Goal: Task Accomplishment & Management: Manage account settings

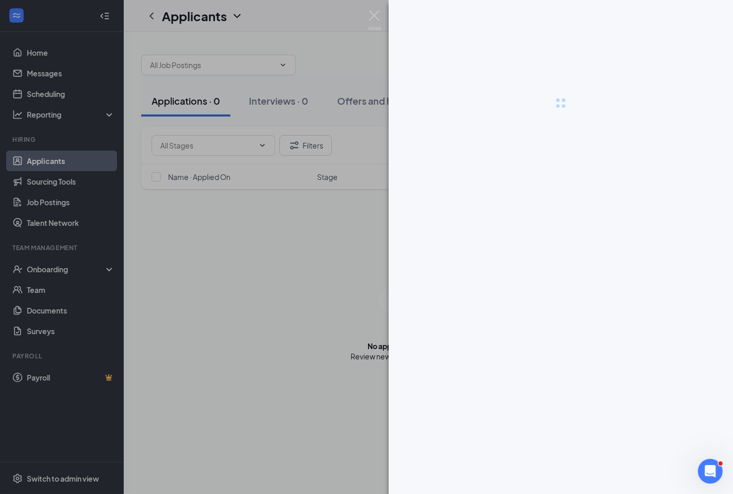
click at [35, 54] on div at bounding box center [366, 247] width 733 height 494
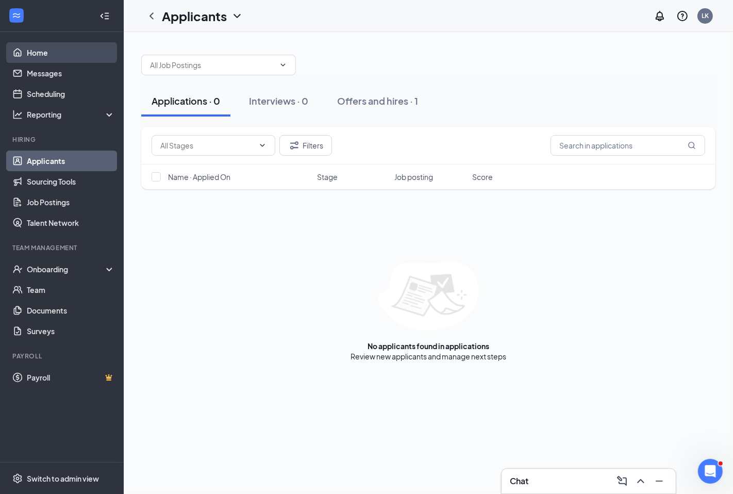
click at [55, 54] on link "Home" at bounding box center [71, 52] width 88 height 21
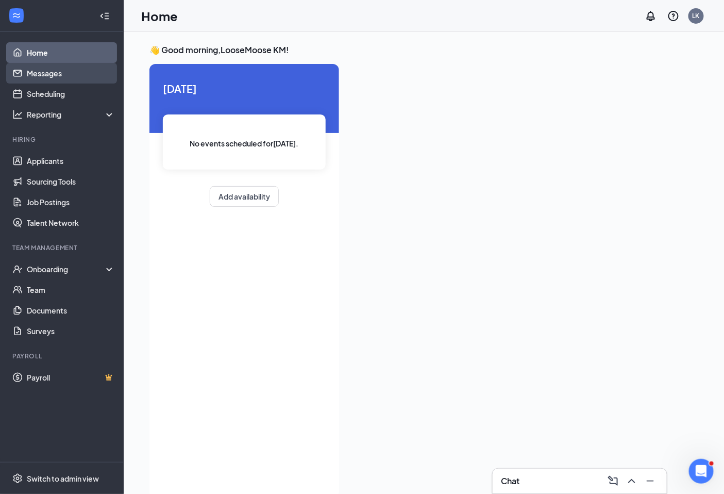
click at [41, 73] on link "Messages" at bounding box center [71, 73] width 88 height 21
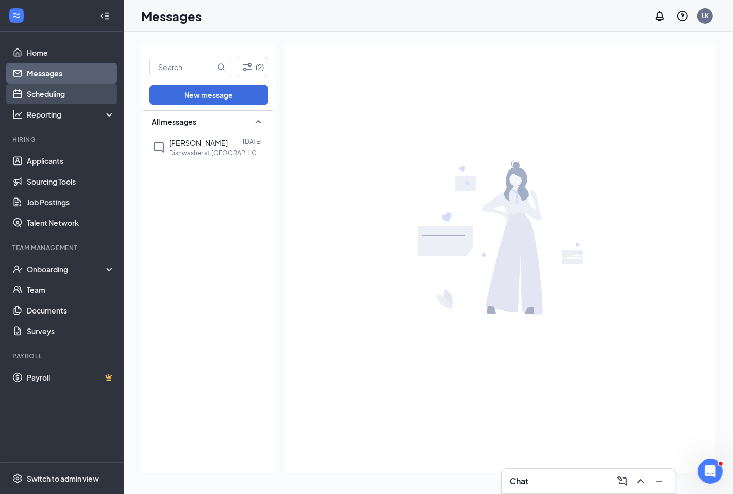
click at [44, 97] on link "Scheduling" at bounding box center [71, 94] width 88 height 21
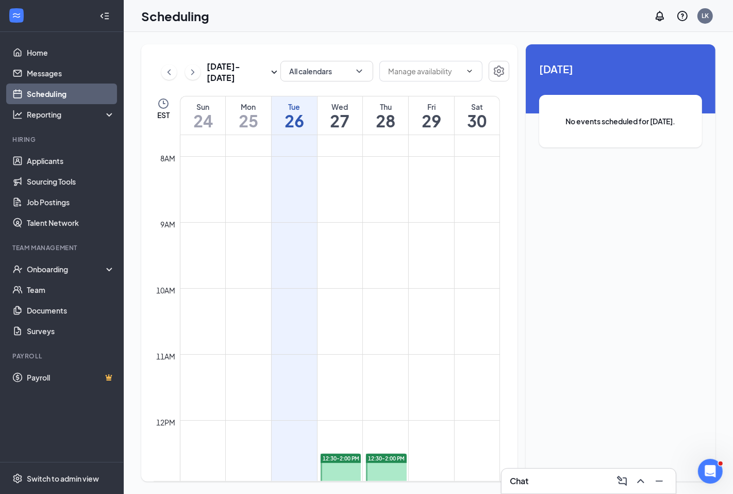
scroll to position [793, 0]
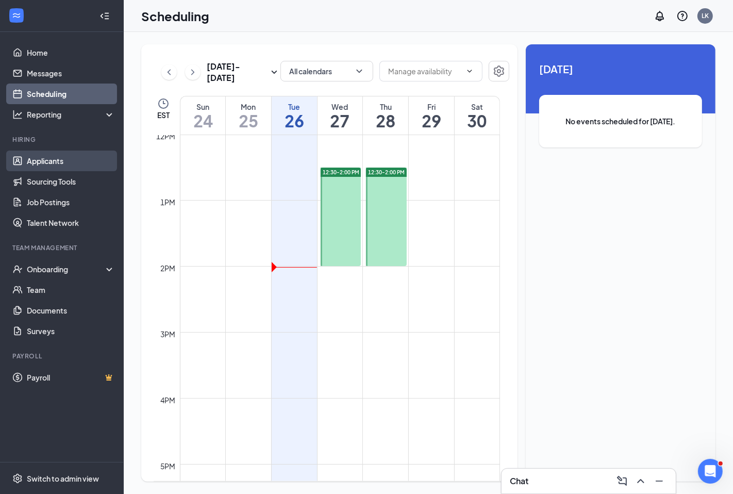
click at [35, 168] on link "Applicants" at bounding box center [71, 161] width 88 height 21
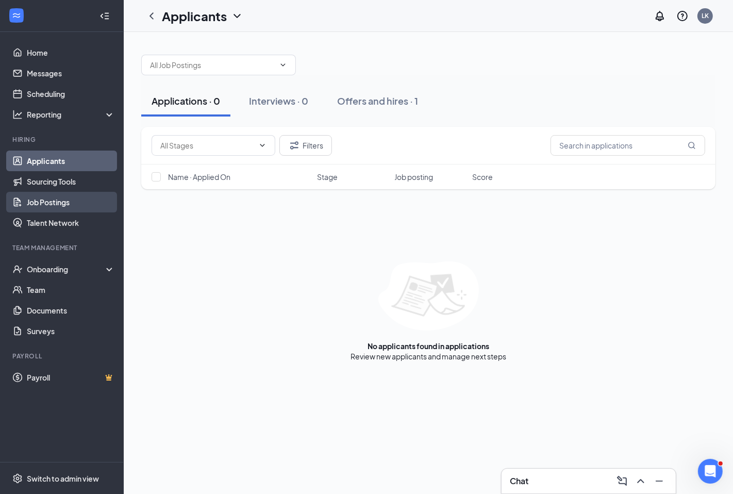
click at [38, 203] on link "Job Postings" at bounding box center [71, 202] width 88 height 21
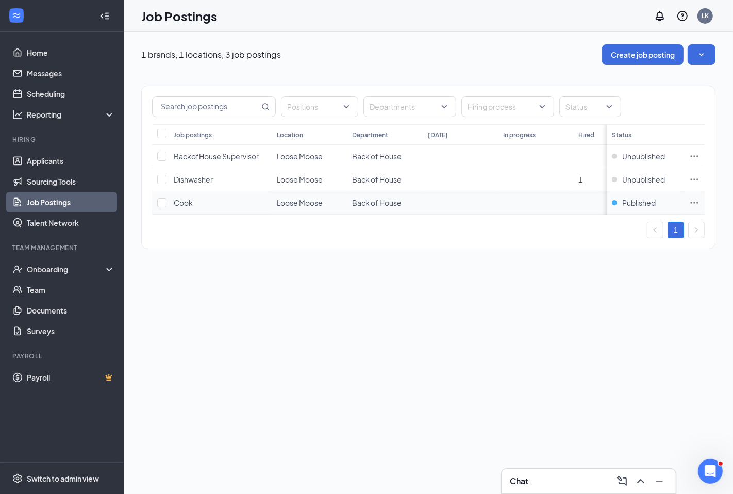
click at [691, 201] on icon "Ellipses" at bounding box center [694, 202] width 10 height 10
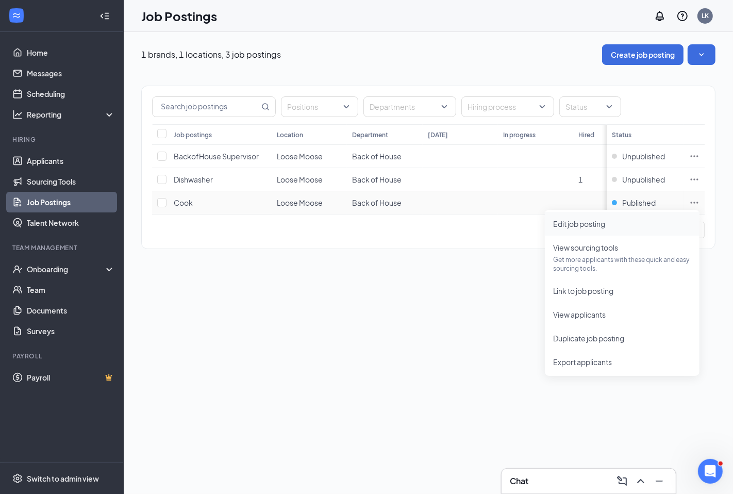
click at [582, 223] on span "Edit job posting" at bounding box center [579, 223] width 52 height 9
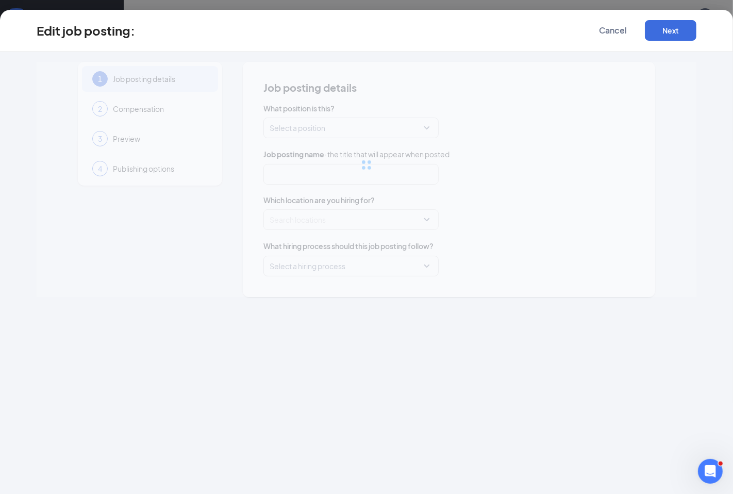
type input "Cook"
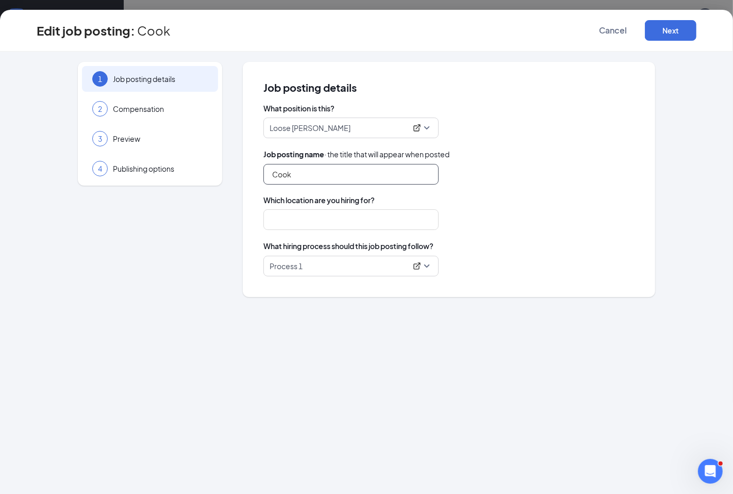
type input "Loose Moose"
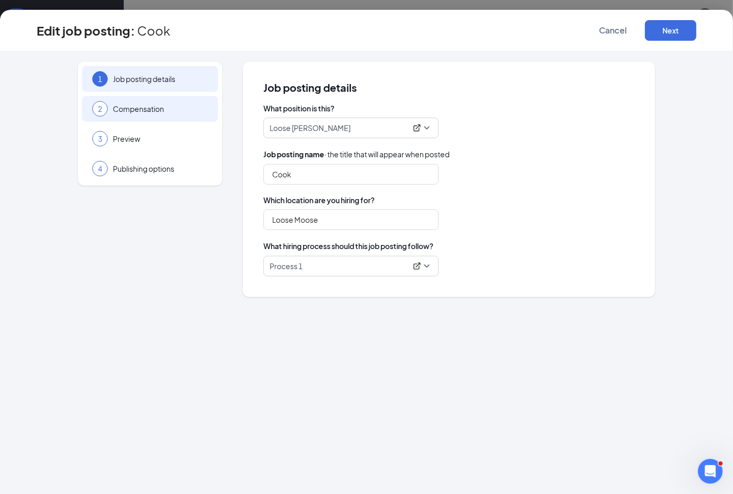
click at [119, 101] on div "2 Compensation" at bounding box center [150, 109] width 136 height 26
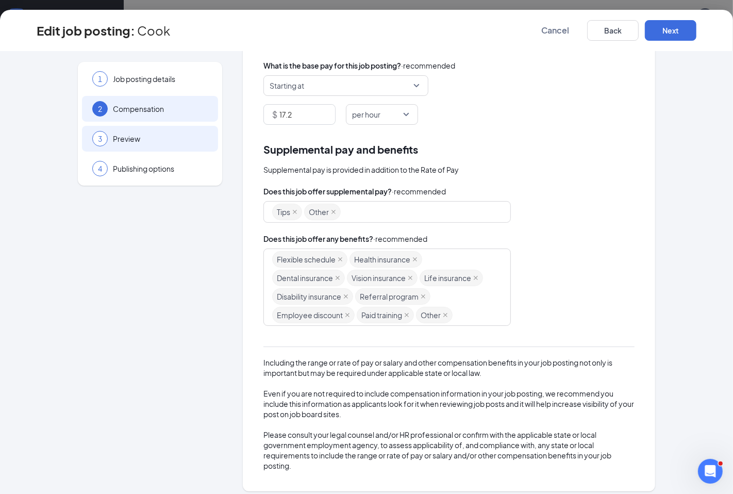
scroll to position [100, 0]
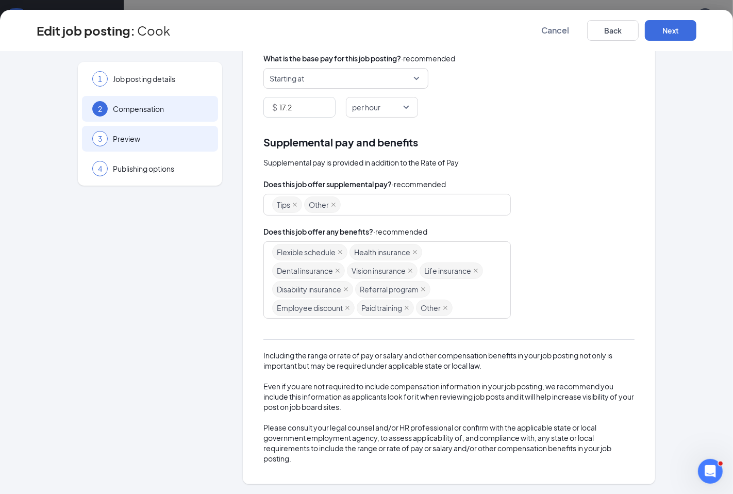
click at [125, 142] on span "Preview" at bounding box center [160, 139] width 95 height 10
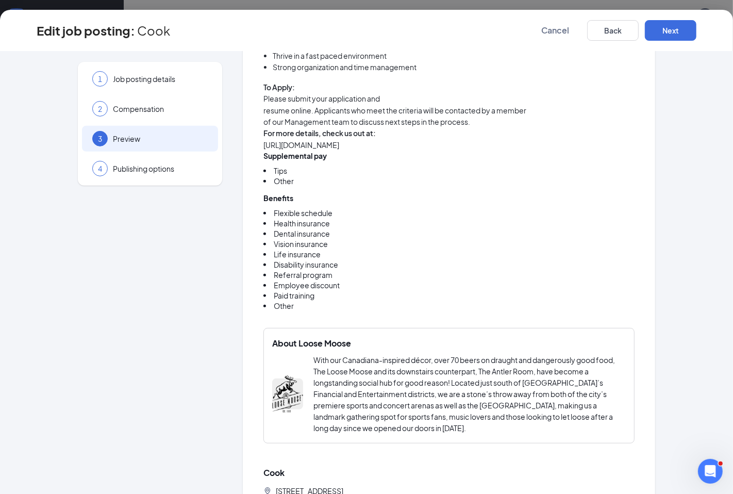
scroll to position [582, 0]
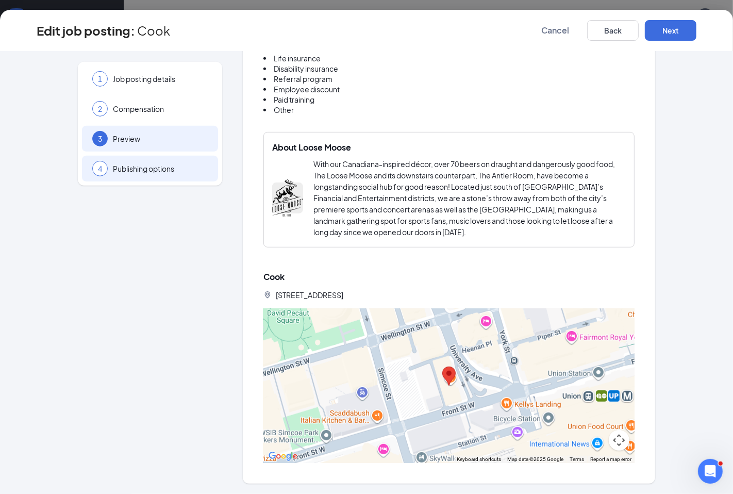
click at [137, 166] on span "Publishing options" at bounding box center [160, 168] width 95 height 10
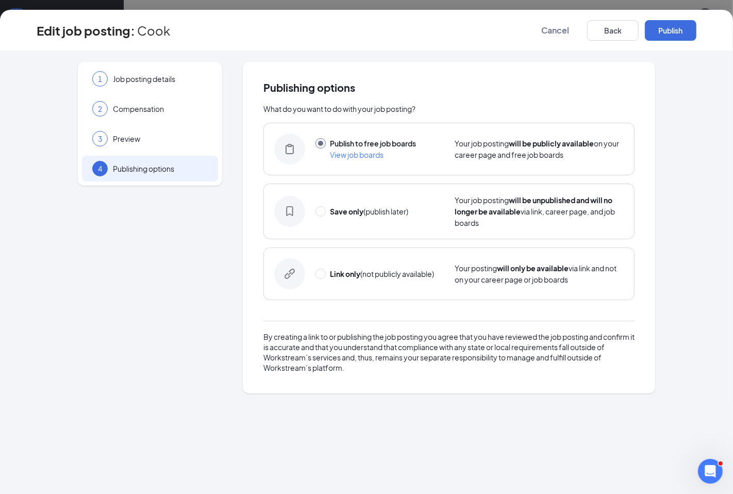
scroll to position [0, 0]
click at [669, 31] on button "Publish" at bounding box center [671, 30] width 52 height 21
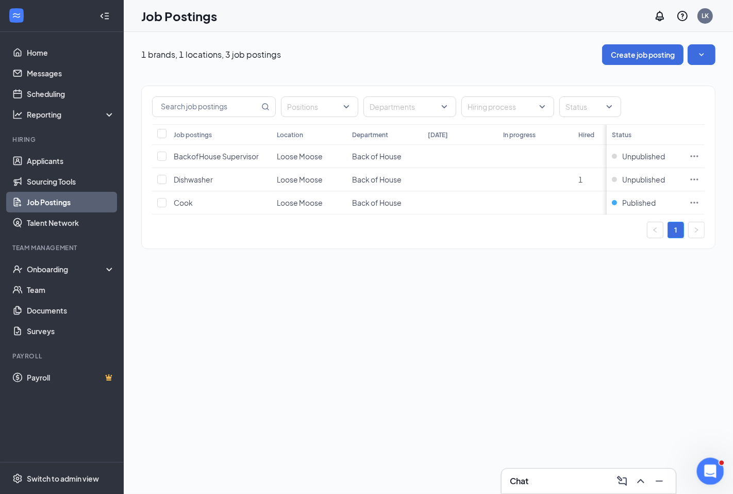
click at [710, 474] on icon "Open Intercom Messenger" at bounding box center [709, 469] width 17 height 17
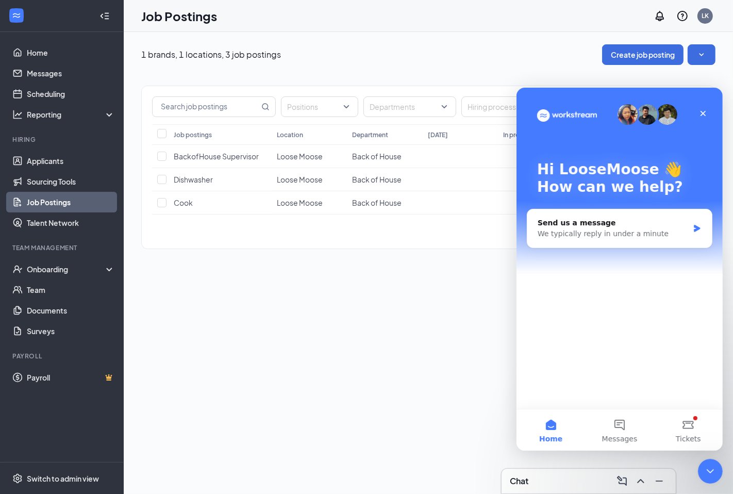
click at [574, 488] on div "Chat" at bounding box center [589, 481] width 158 height 16
click at [700, 113] on icon "Close" at bounding box center [702, 113] width 8 height 8
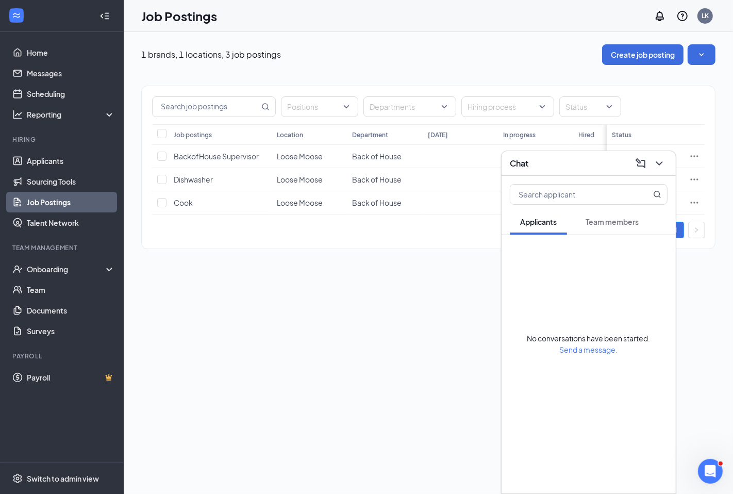
click at [377, 377] on div "1 brands, 1 locations, 3 job postings Create job posting Positions Departments …" at bounding box center [428, 263] width 609 height 462
click at [29, 54] on link "Home" at bounding box center [71, 52] width 88 height 21
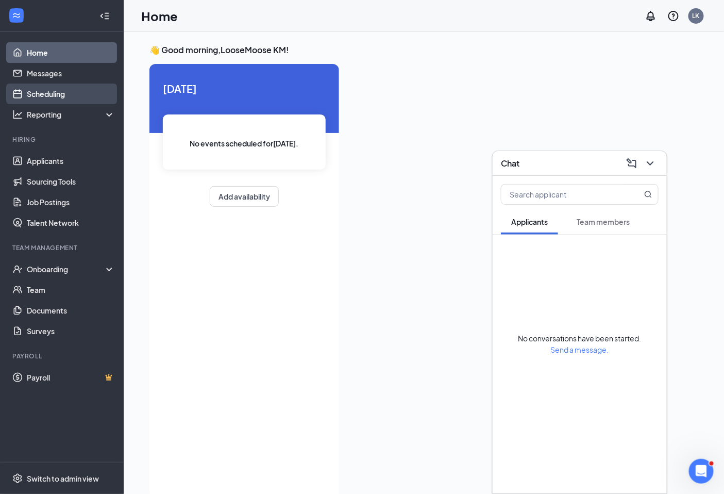
click at [28, 94] on link "Scheduling" at bounding box center [71, 94] width 88 height 21
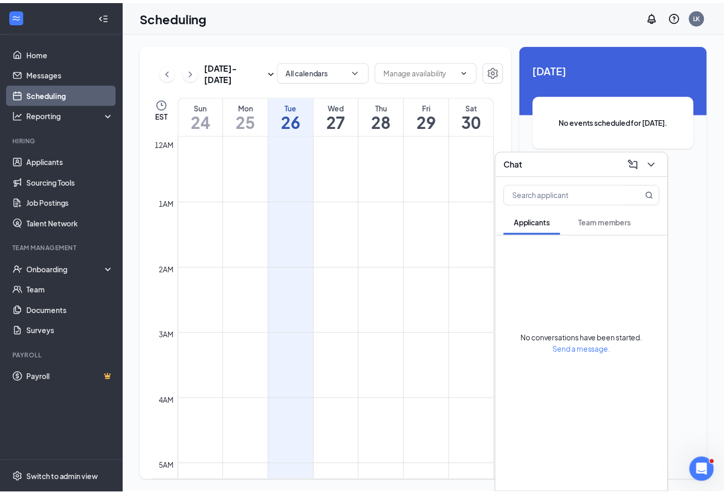
scroll to position [507, 0]
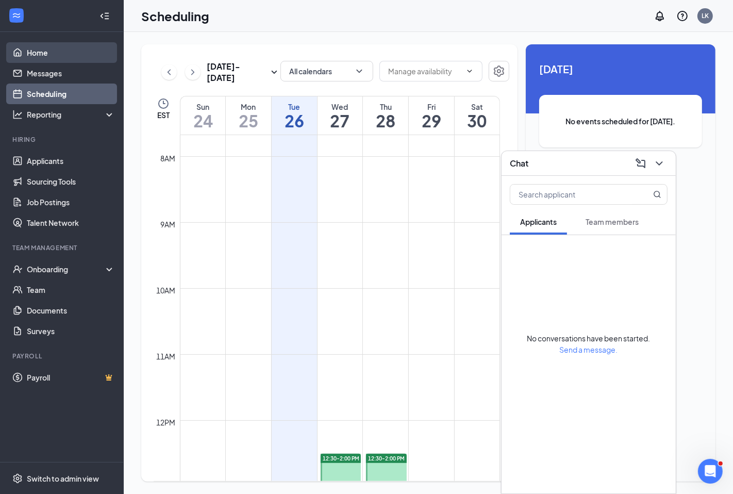
click at [42, 43] on link "Home" at bounding box center [71, 52] width 88 height 21
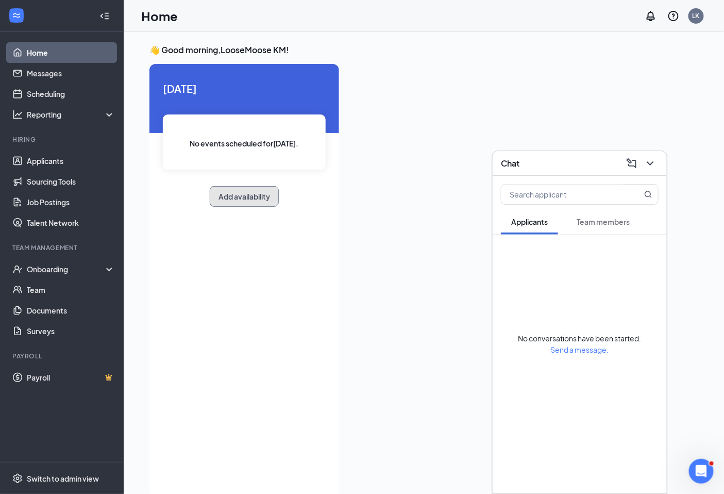
click at [241, 203] on button "Add availability" at bounding box center [244, 196] width 69 height 21
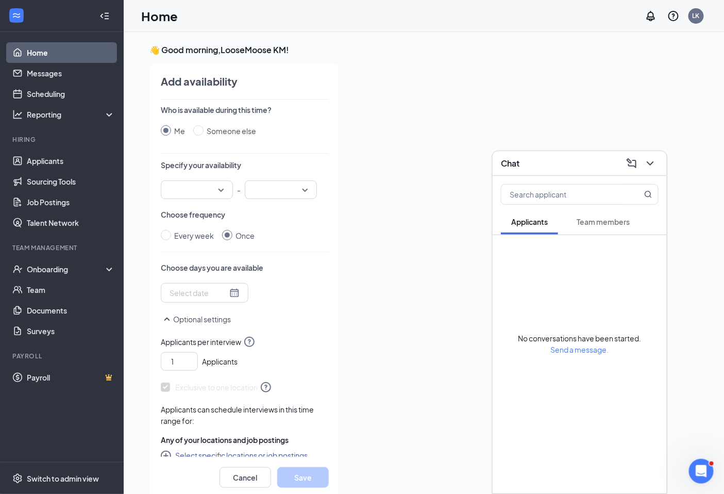
scroll to position [4, 0]
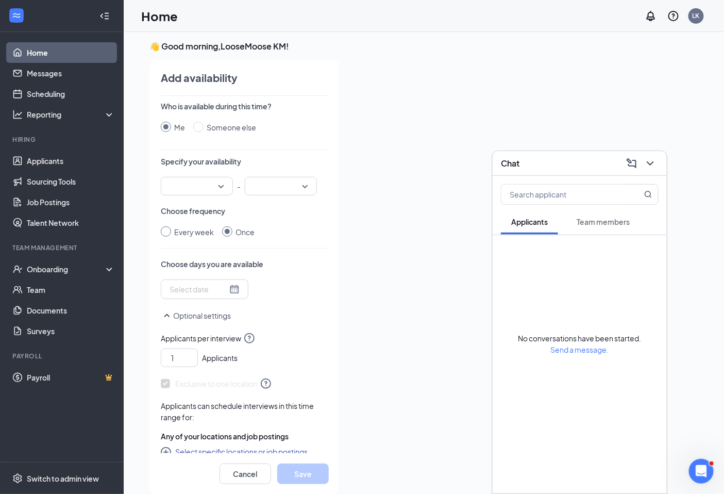
click at [171, 235] on span "Every week" at bounding box center [194, 231] width 47 height 11
click at [171, 235] on input "Every week" at bounding box center [166, 231] width 10 height 10
radio input "true"
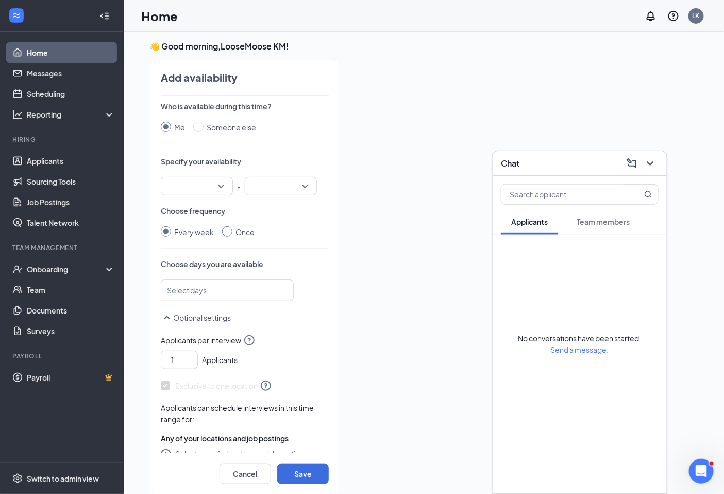
click at [226, 229] on input "Once" at bounding box center [227, 231] width 10 height 10
radio input "true"
click at [161, 232] on input "Every week" at bounding box center [166, 231] width 10 height 10
radio input "true"
radio input "false"
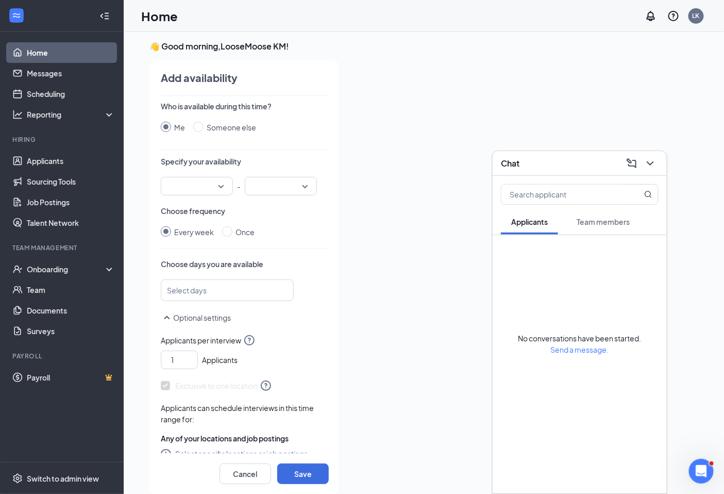
click at [222, 295] on div at bounding box center [223, 290] width 106 height 16
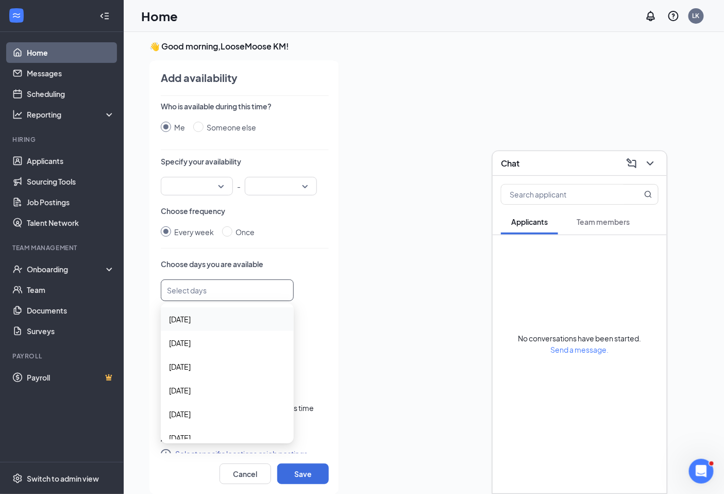
click at [297, 240] on div "Who is available during this time? Me Someone else Specify your availability - …" at bounding box center [245, 277] width 168 height 352
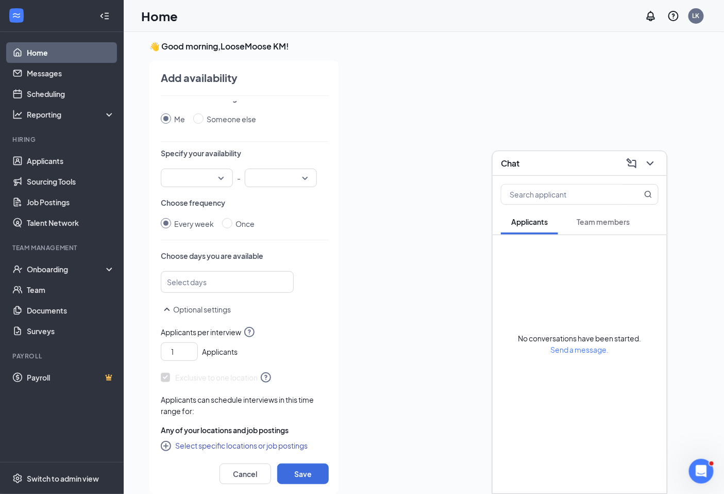
scroll to position [13, 0]
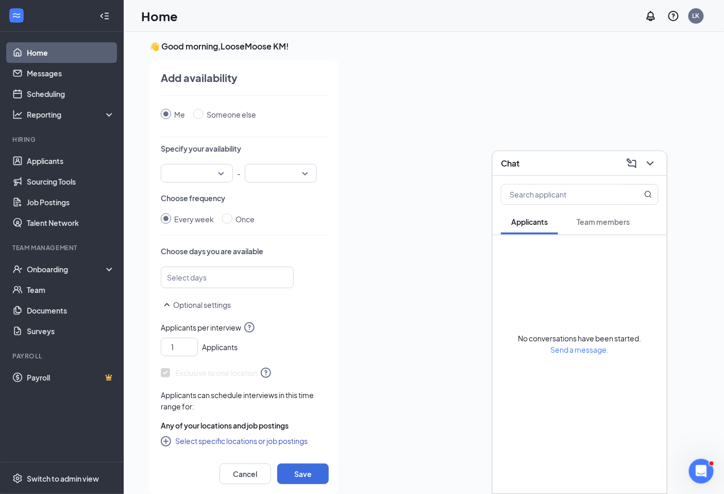
click at [220, 276] on div at bounding box center [223, 277] width 106 height 16
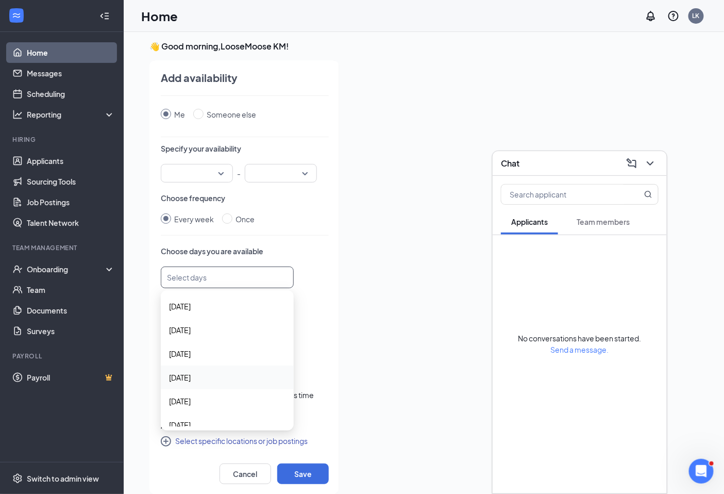
click at [181, 374] on span "[DATE]" at bounding box center [180, 377] width 22 height 11
click at [189, 405] on span "[DATE]" at bounding box center [180, 401] width 22 height 11
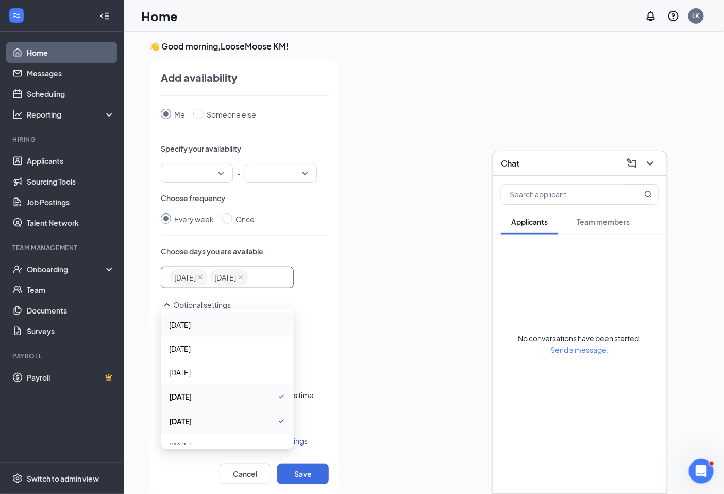
click at [288, 246] on p "Choose days you are available" at bounding box center [245, 251] width 168 height 10
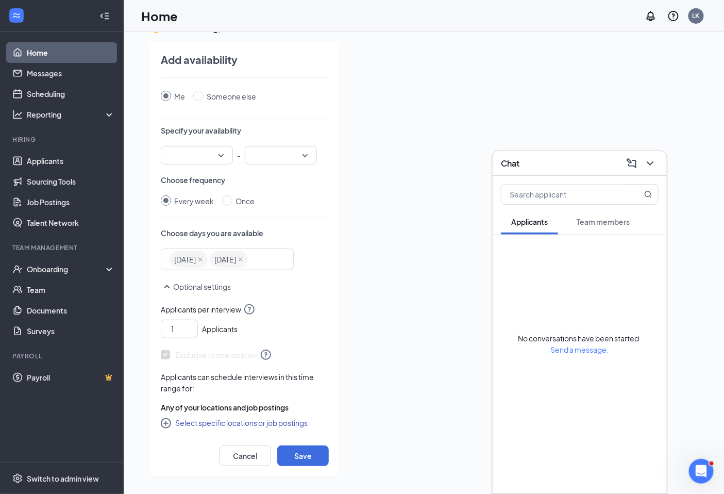
scroll to position [0, 0]
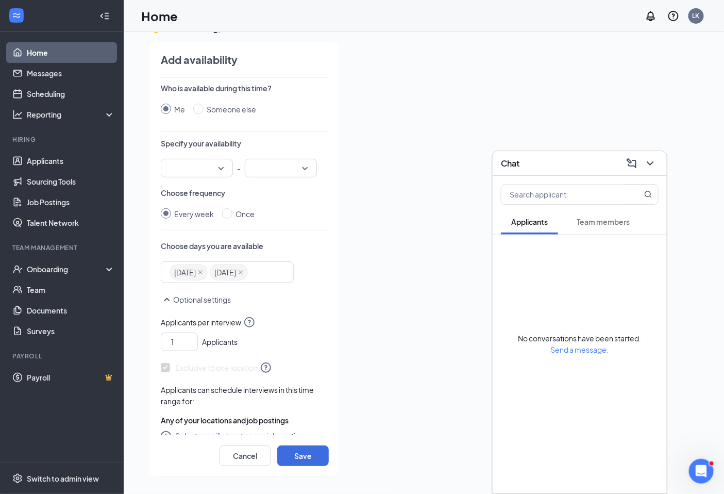
click at [224, 173] on div at bounding box center [197, 168] width 72 height 19
drag, startPoint x: 186, startPoint y: 228, endPoint x: 255, endPoint y: 181, distance: 83.2
click at [186, 227] on span "01:00 PM" at bounding box center [184, 225] width 30 height 11
click at [300, 169] on input "search" at bounding box center [277, 168] width 53 height 18
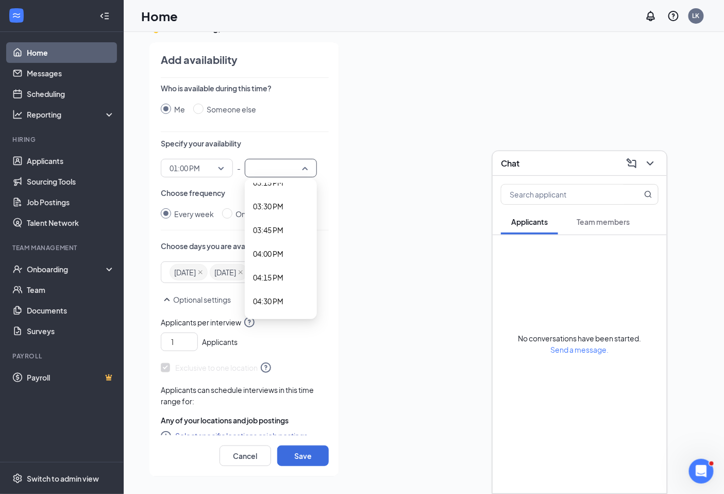
scroll to position [1456, 0]
click at [270, 251] on span "04:00 PM" at bounding box center [268, 256] width 30 height 11
click at [300, 457] on button "Save" at bounding box center [303, 455] width 52 height 21
radio input "false"
radio input "true"
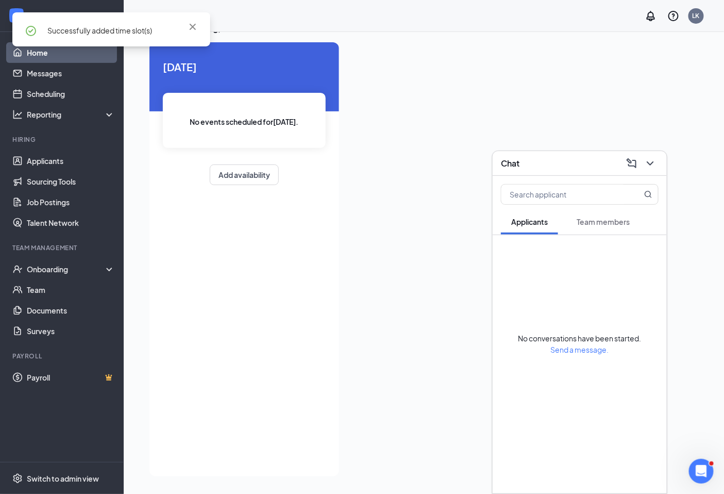
click at [50, 54] on div "Successfully added time slot(s)" at bounding box center [111, 33] width 198 height 42
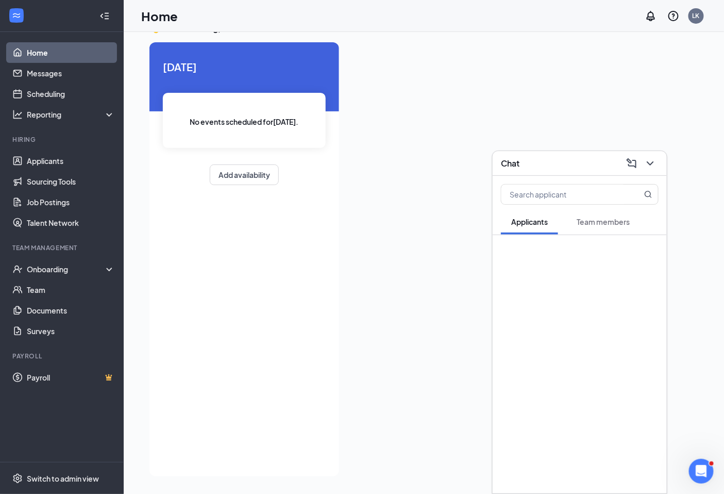
click at [39, 48] on link "Home" at bounding box center [71, 52] width 88 height 21
click at [655, 162] on icon "ChevronDown" at bounding box center [650, 163] width 12 height 12
click at [261, 177] on button "Add availability" at bounding box center [244, 174] width 69 height 21
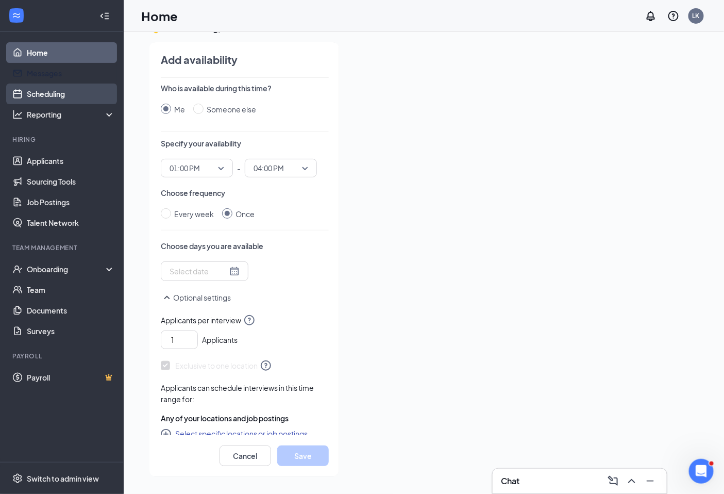
drag, startPoint x: 33, startPoint y: 69, endPoint x: 46, endPoint y: 87, distance: 22.5
click at [33, 68] on link "Messages" at bounding box center [71, 73] width 88 height 21
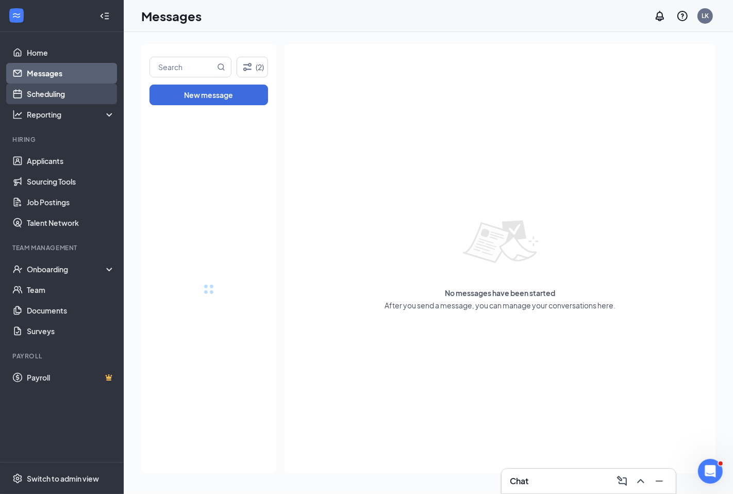
click at [47, 99] on link "Scheduling" at bounding box center [71, 94] width 88 height 21
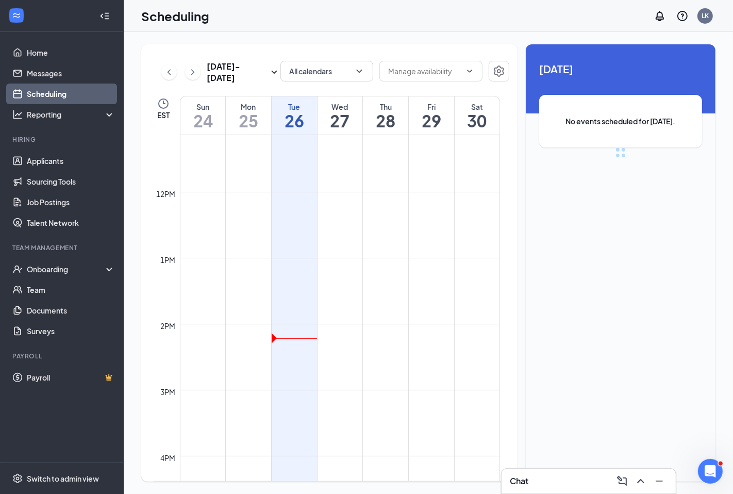
scroll to position [736, 0]
click at [343, 340] on td at bounding box center [340, 348] width 320 height 16
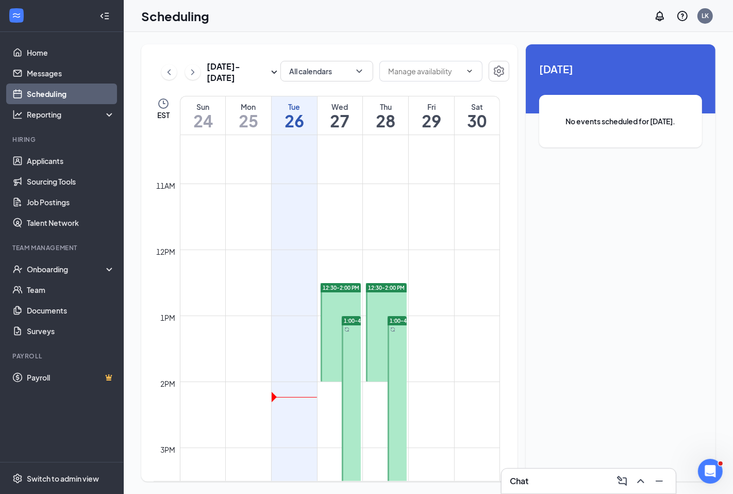
scroll to position [678, 0]
drag, startPoint x: 342, startPoint y: 328, endPoint x: 0, endPoint y: 14, distance: 464.4
click at [342, 328] on div at bounding box center [351, 413] width 19 height 197
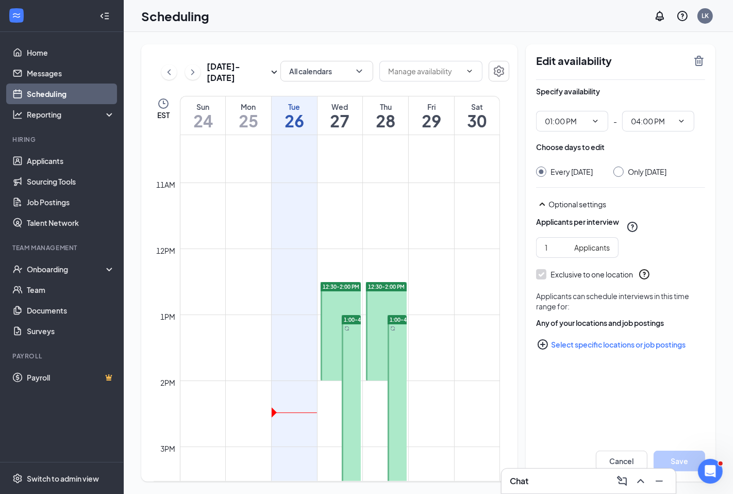
type input "01:00 PM"
type input "04:00 PM"
click at [27, 53] on link "Home" at bounding box center [71, 52] width 88 height 21
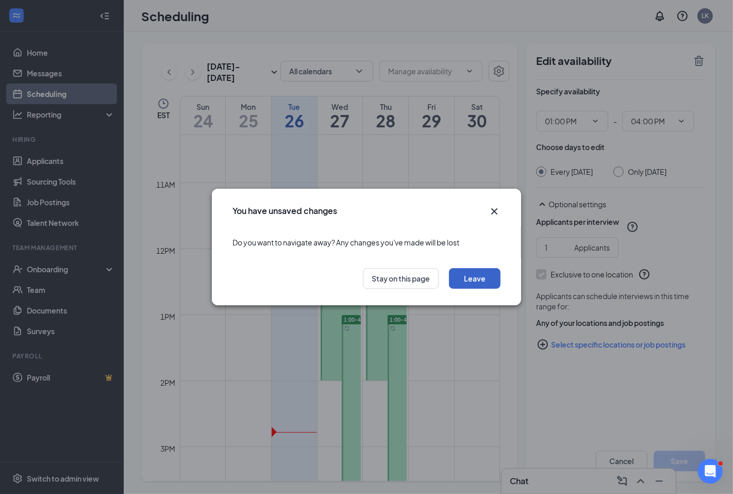
click at [490, 275] on button "Leave" at bounding box center [475, 278] width 52 height 21
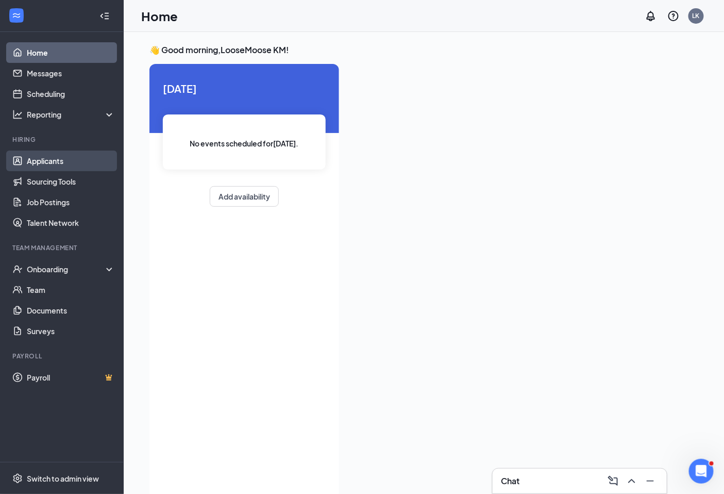
click at [35, 165] on link "Applicants" at bounding box center [71, 161] width 88 height 21
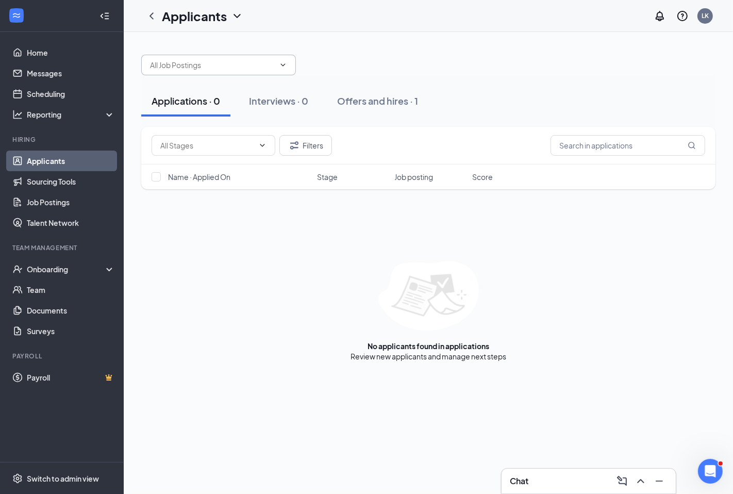
click at [284, 62] on icon "ChevronDown" at bounding box center [283, 65] width 8 height 8
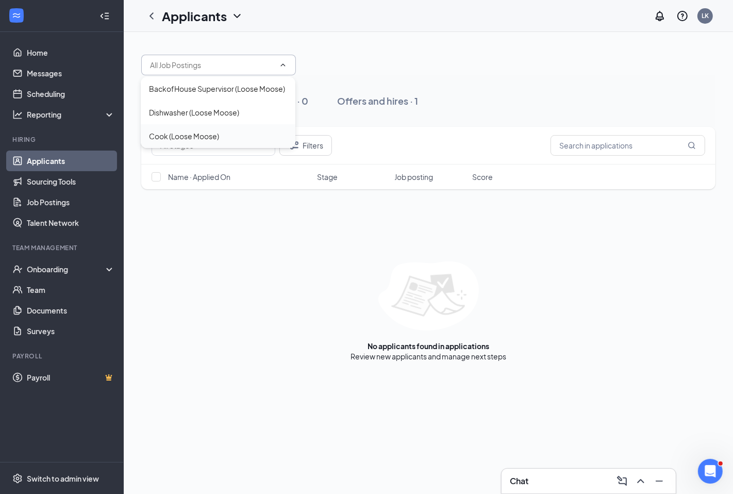
click at [172, 137] on div "Cook (Loose Moose)" at bounding box center [184, 135] width 70 height 11
type input "Cook (Loose Moose)"
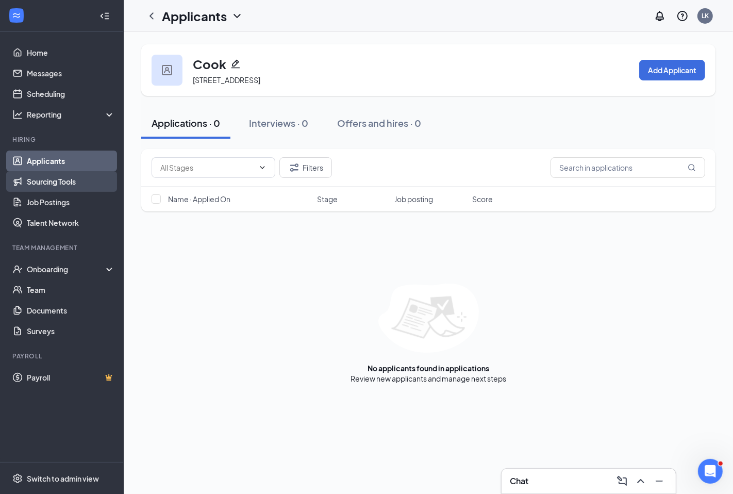
click at [42, 187] on link "Sourcing Tools" at bounding box center [71, 181] width 88 height 21
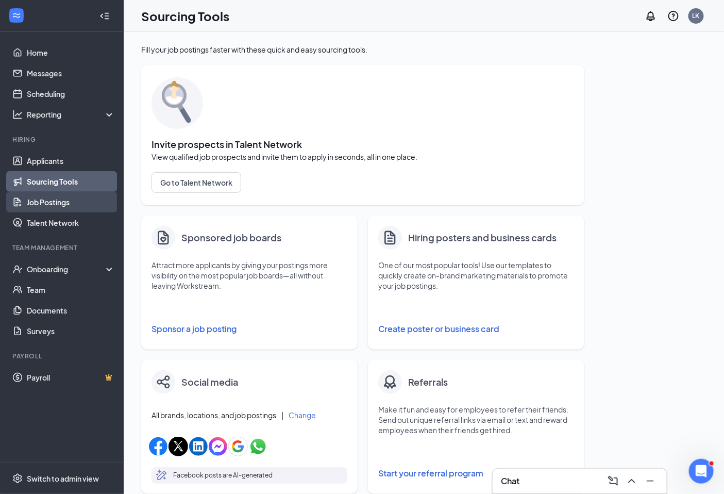
click at [43, 206] on link "Job Postings" at bounding box center [71, 202] width 88 height 21
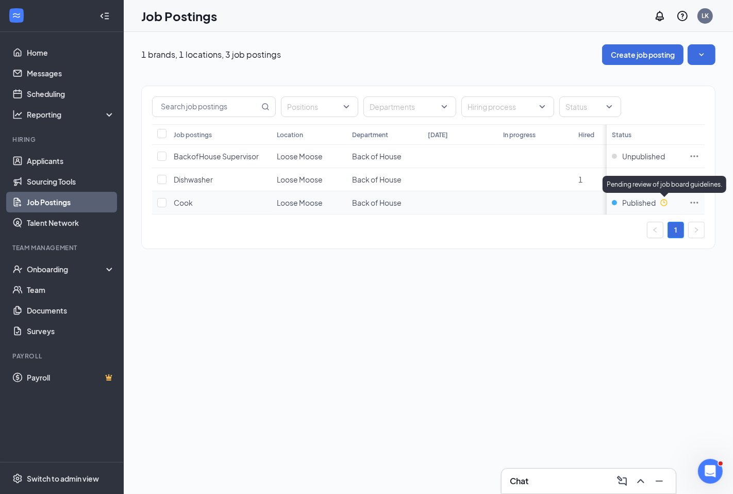
click at [665, 203] on icon "Clock" at bounding box center [664, 202] width 8 height 8
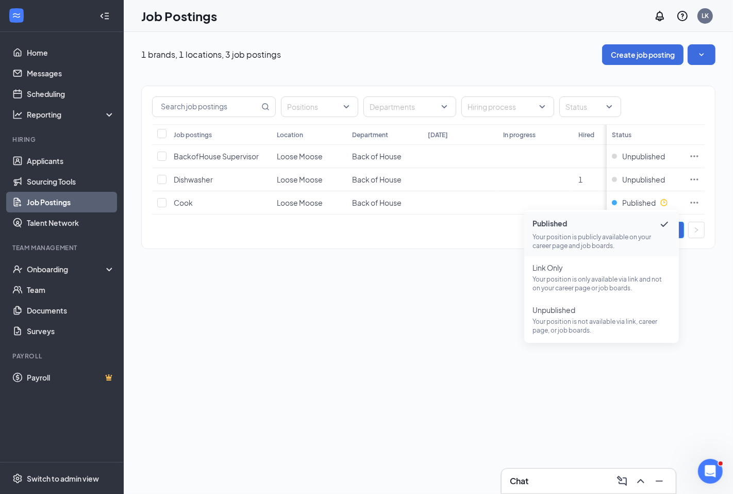
click at [398, 285] on div "1 brands, 1 locations, 3 job postings Create job posting Positions Departments …" at bounding box center [428, 263] width 609 height 462
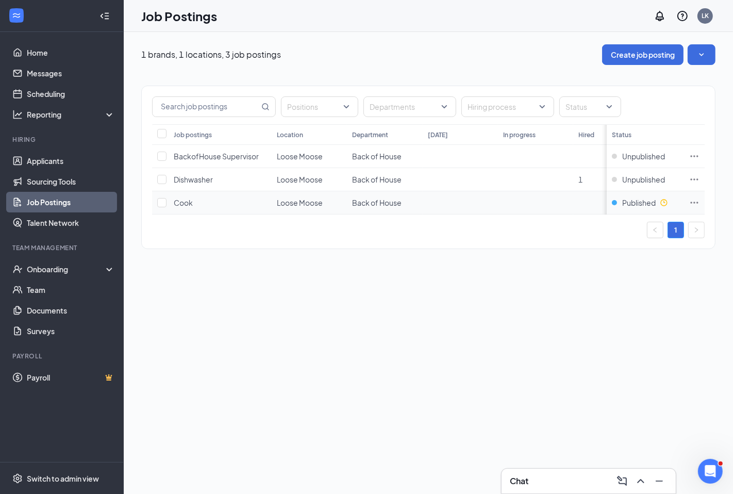
click at [691, 202] on icon "Ellipses" at bounding box center [694, 202] width 10 height 10
click at [508, 249] on div "Positions Departments Hiring process Status Job postings Location Department [D…" at bounding box center [428, 167] width 574 height 163
